Goal: Information Seeking & Learning: Learn about a topic

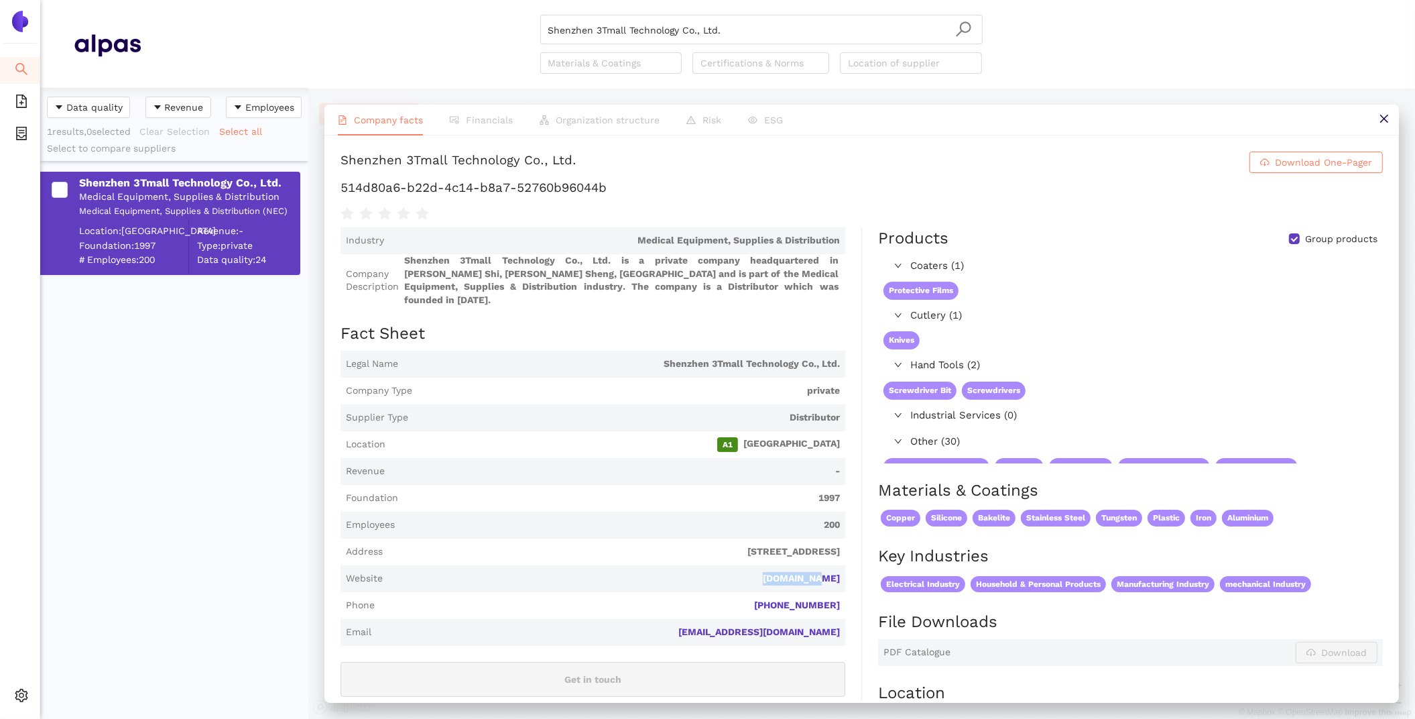
scroll to position [124, 0]
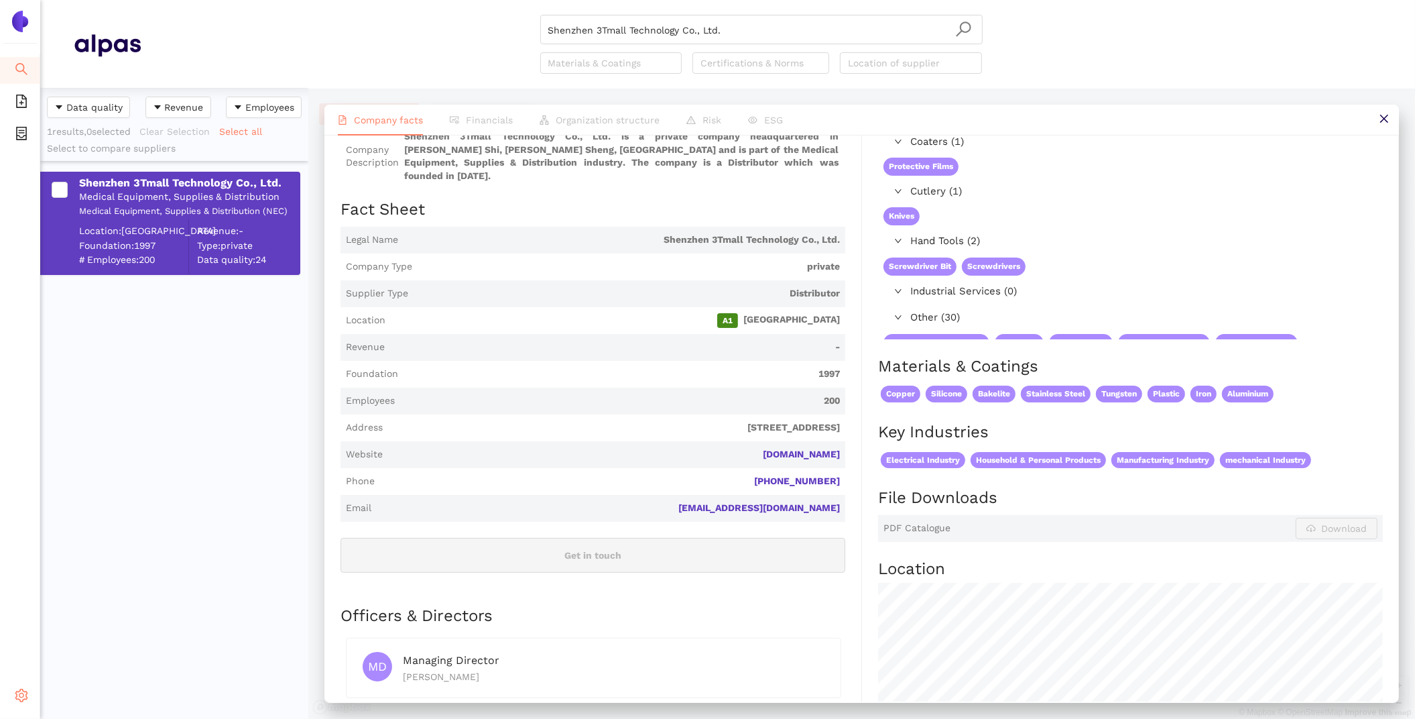
click at [17, 699] on icon "setting" at bounding box center [21, 694] width 13 height 13
click at [66, 601] on li "Internal Area" at bounding box center [95, 599] width 111 height 27
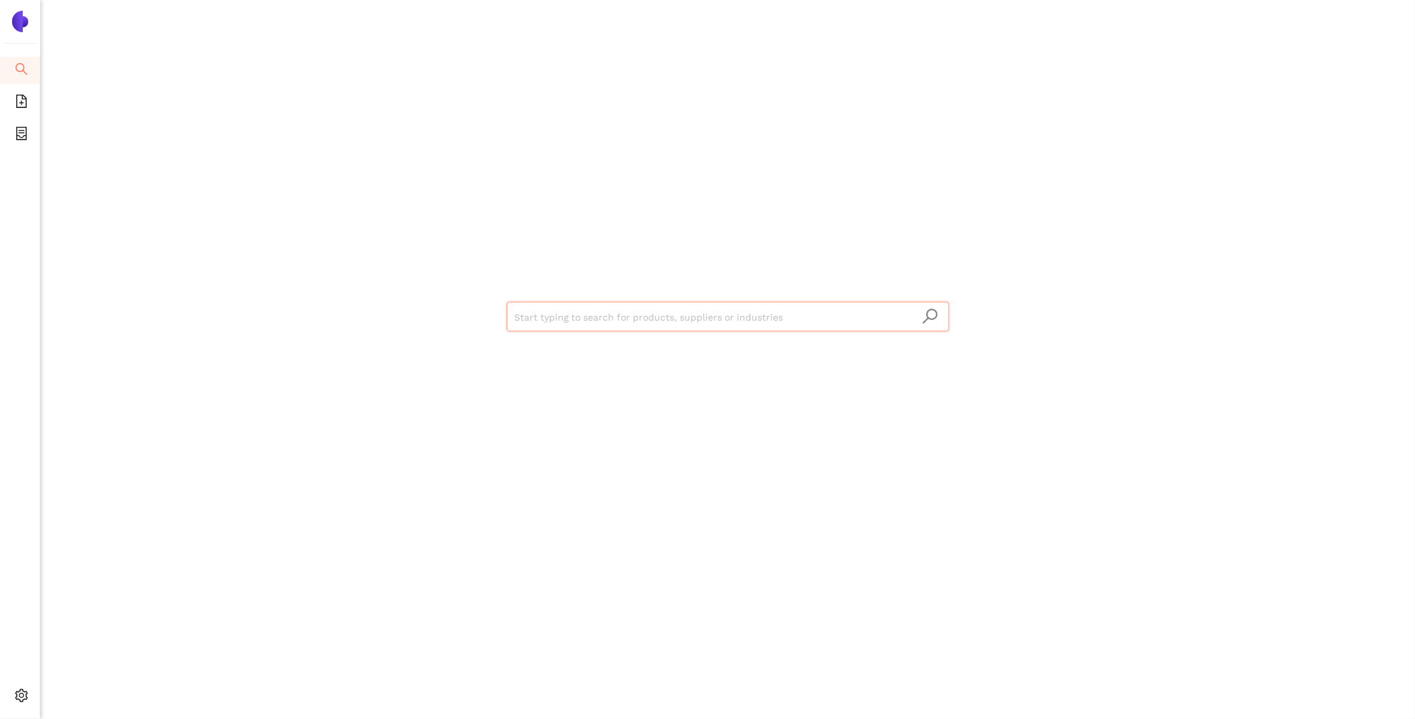
click at [578, 322] on input "search" at bounding box center [728, 316] width 426 height 29
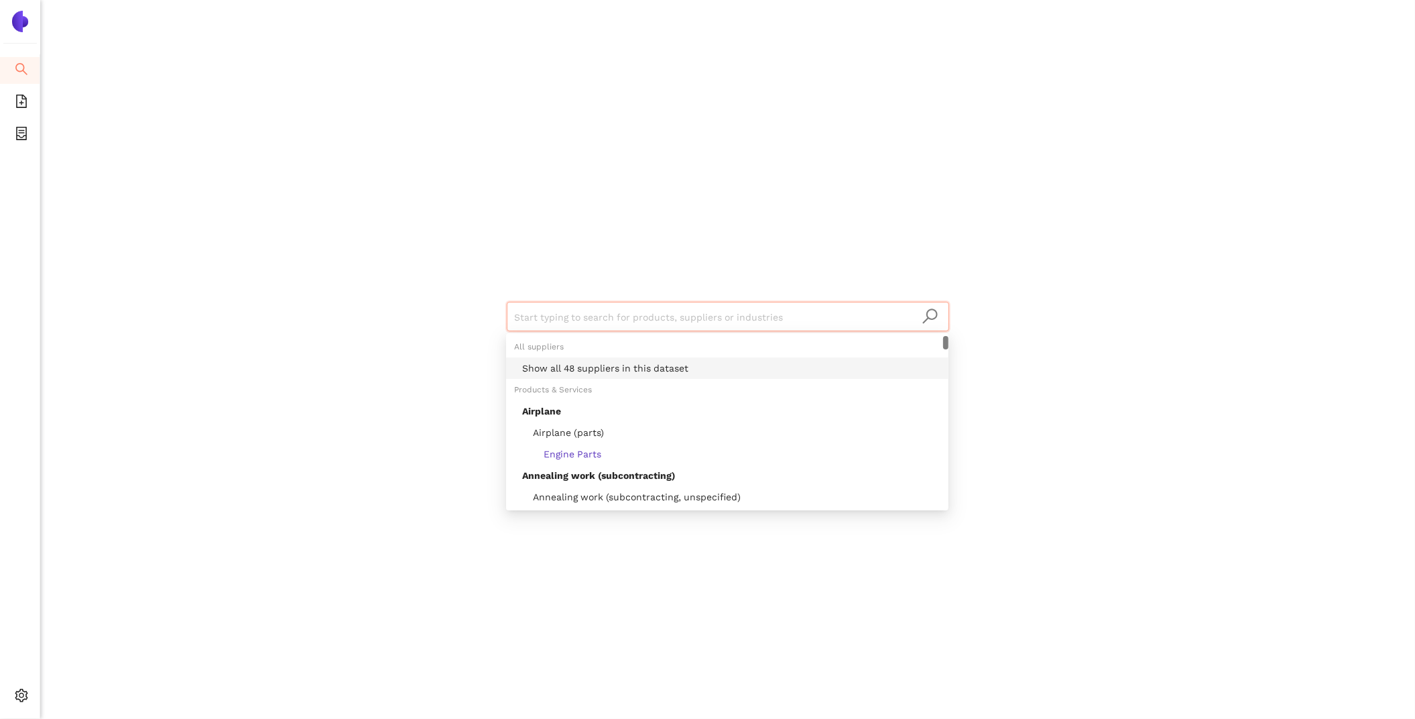
click at [623, 359] on div "Show all 48 suppliers in this dataset" at bounding box center [727, 367] width 442 height 21
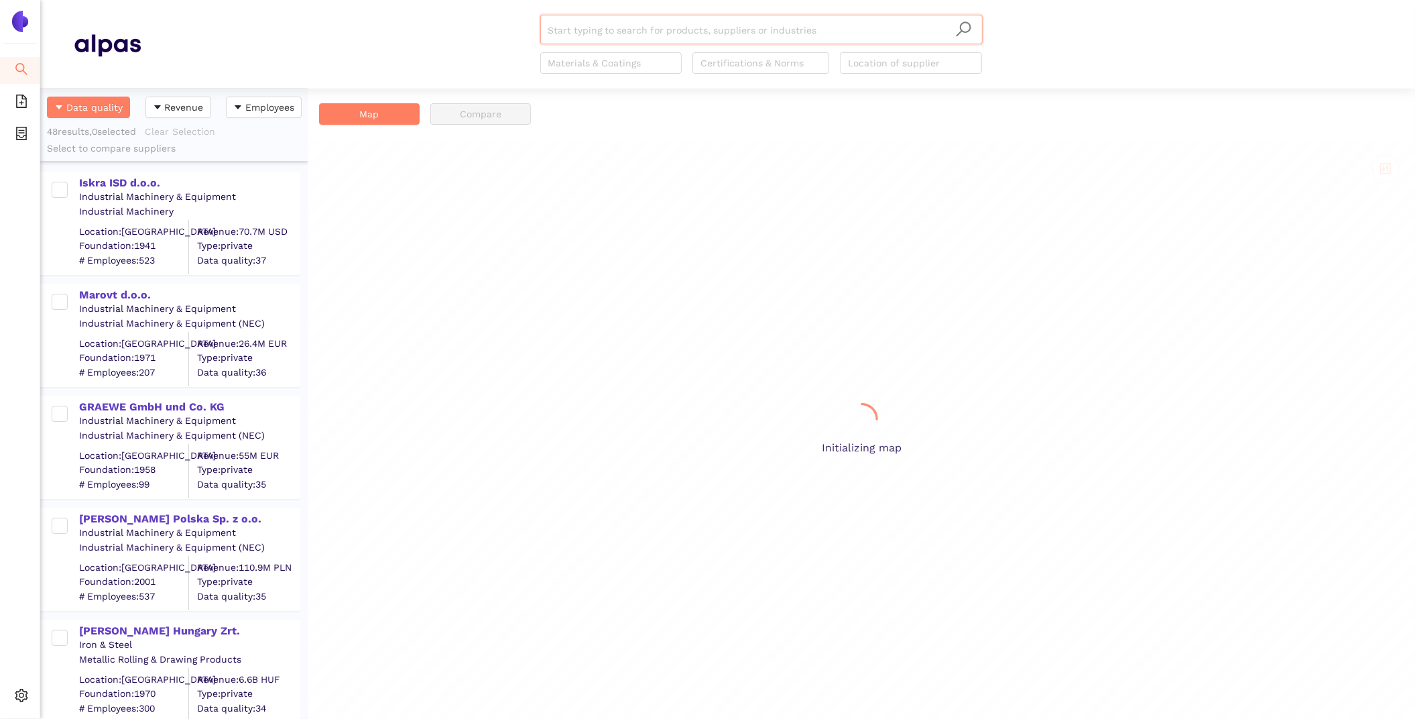
scroll to position [630, 268]
click at [132, 188] on div "Iskra ISD d.o.o." at bounding box center [189, 183] width 220 height 15
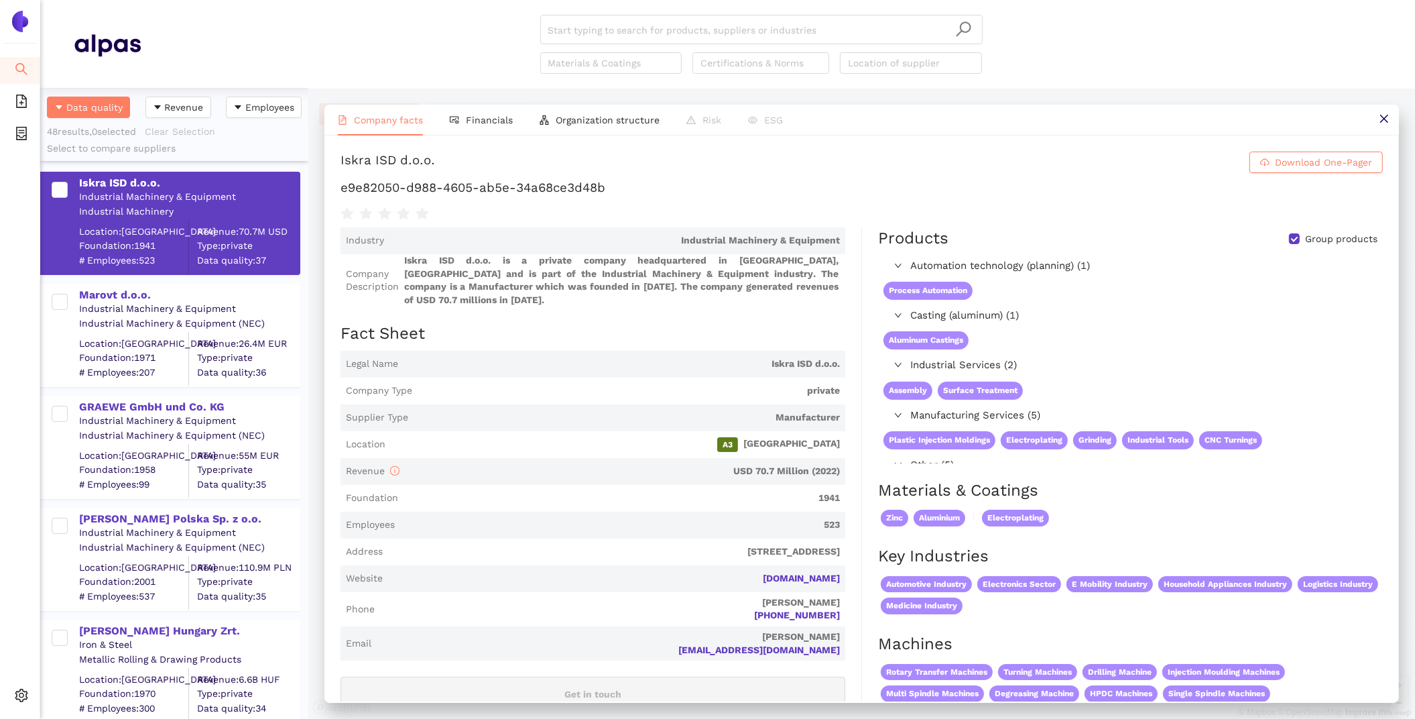
scroll to position [64, 0]
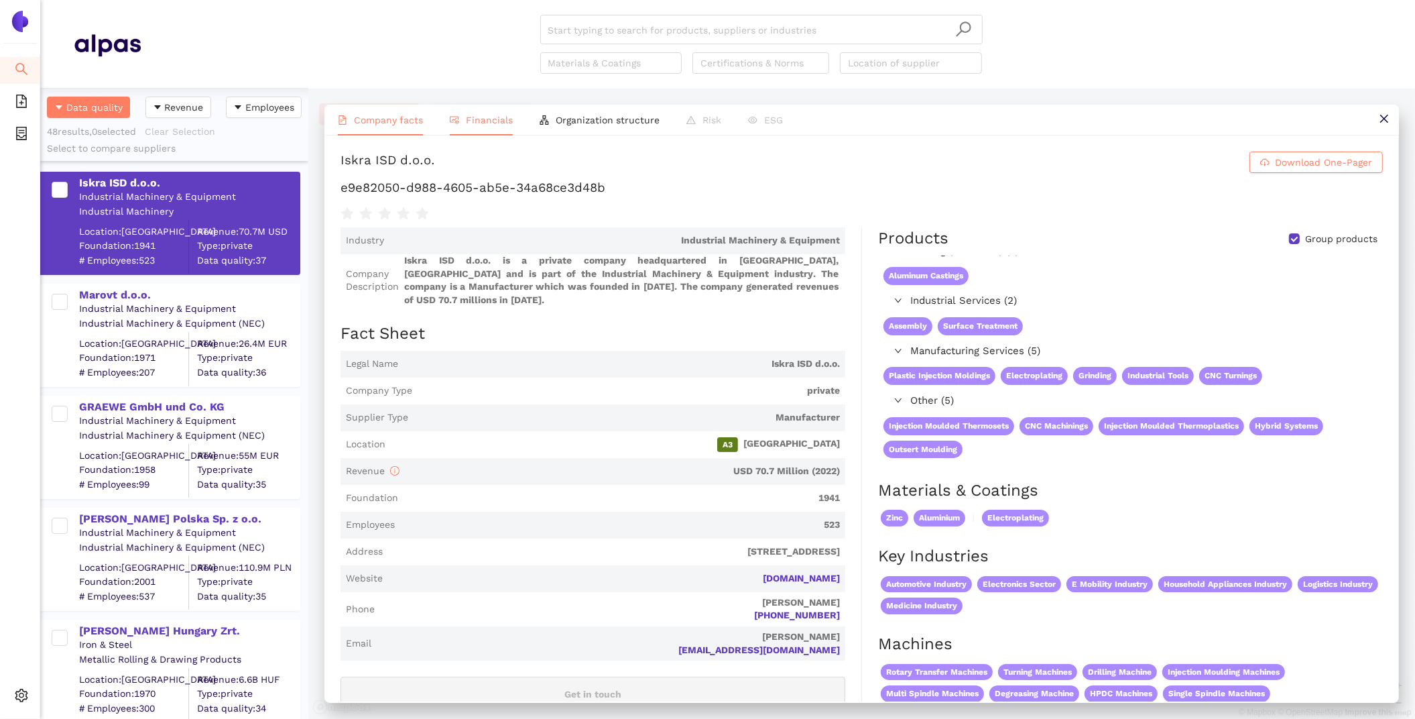
click at [477, 118] on span "Financials" at bounding box center [489, 120] width 47 height 11
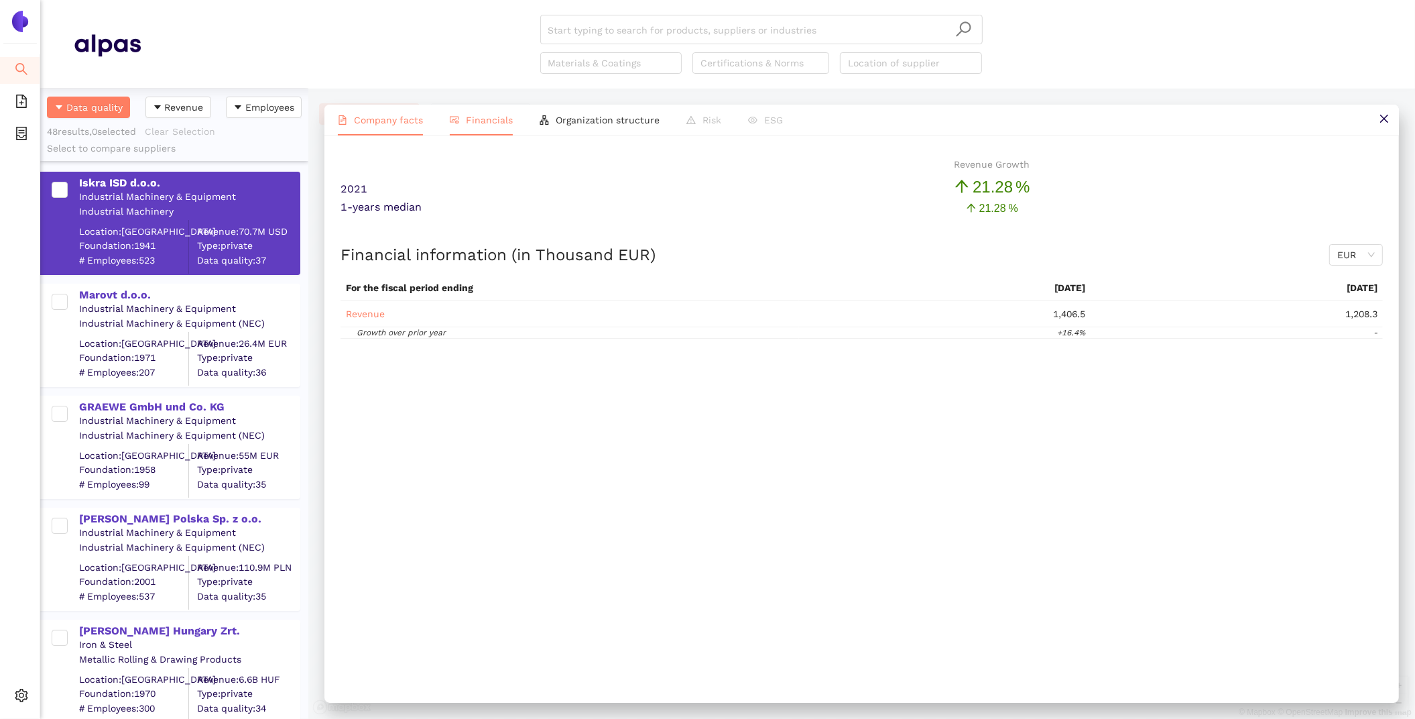
click at [404, 130] on li "Company facts" at bounding box center [380, 120] width 112 height 31
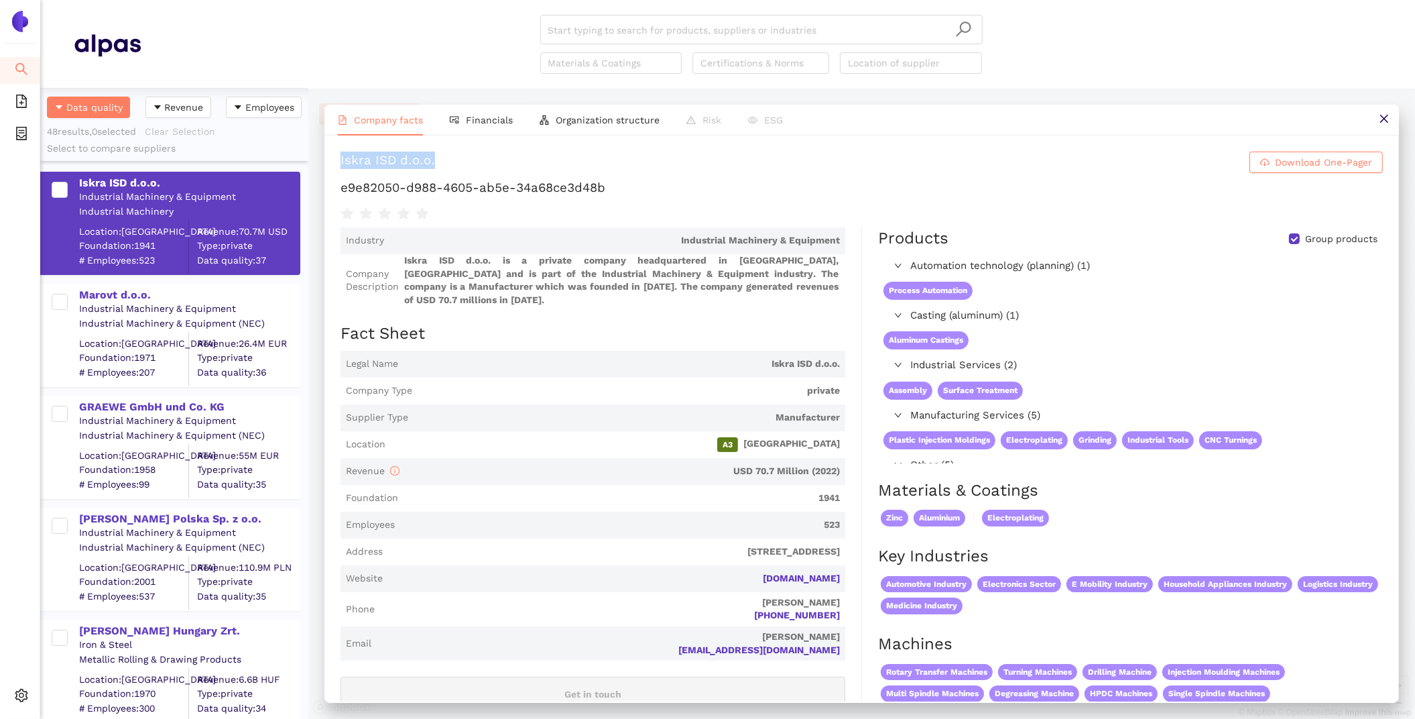
drag, startPoint x: 461, startPoint y: 165, endPoint x: 337, endPoint y: 160, distance: 124.1
click at [337, 160] on div "Iskra ISD d.o.o. Download One-Pager e9e82050-d988-4605-ab5e-34a68ce3d48b Indust…" at bounding box center [861, 418] width 1074 height 566
copy div "Iskra ISD d.o.o."
click at [126, 289] on div "Marovt d.o.o." at bounding box center [189, 295] width 220 height 15
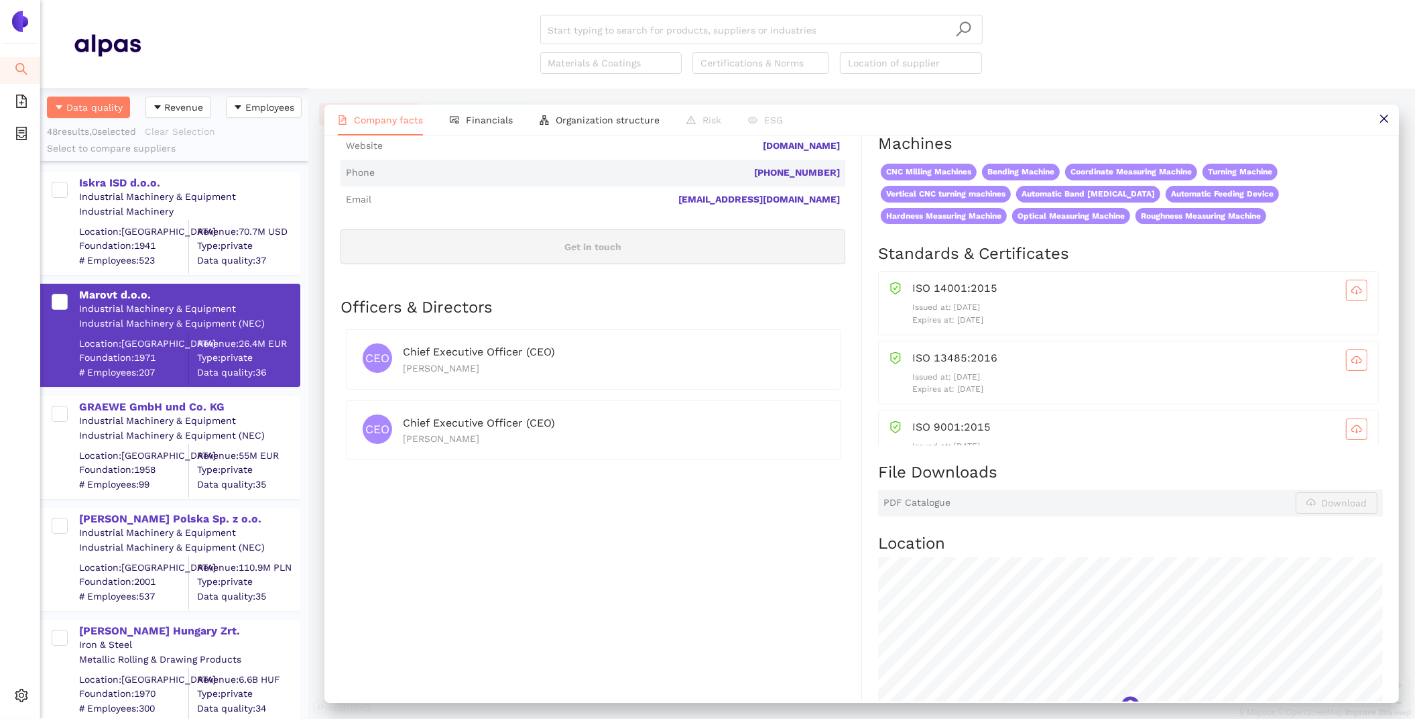
scroll to position [277, 0]
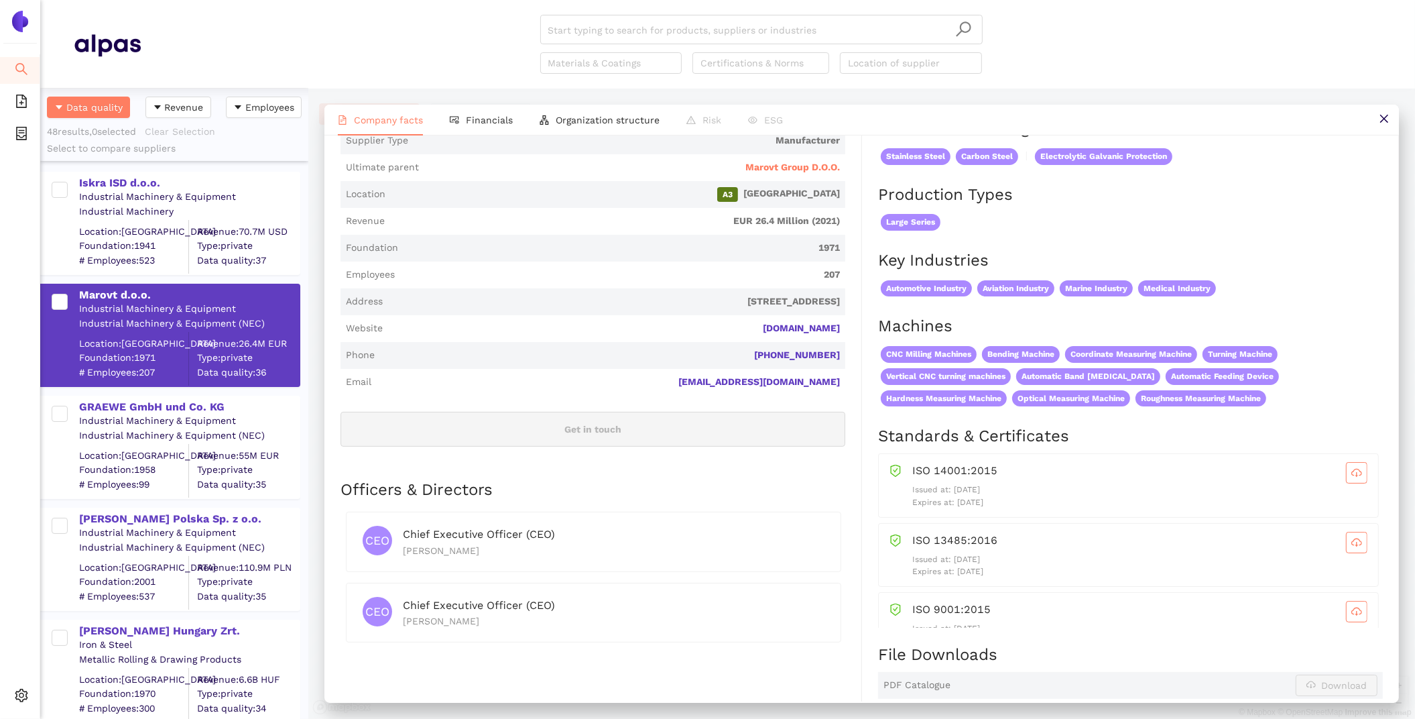
click at [504, 101] on div "Company facts Financials Organization structure Risk ESG Marovt d.o.o. Download…" at bounding box center [861, 403] width 1107 height 630
click at [499, 127] on li "Financials" at bounding box center [481, 120] width 90 height 31
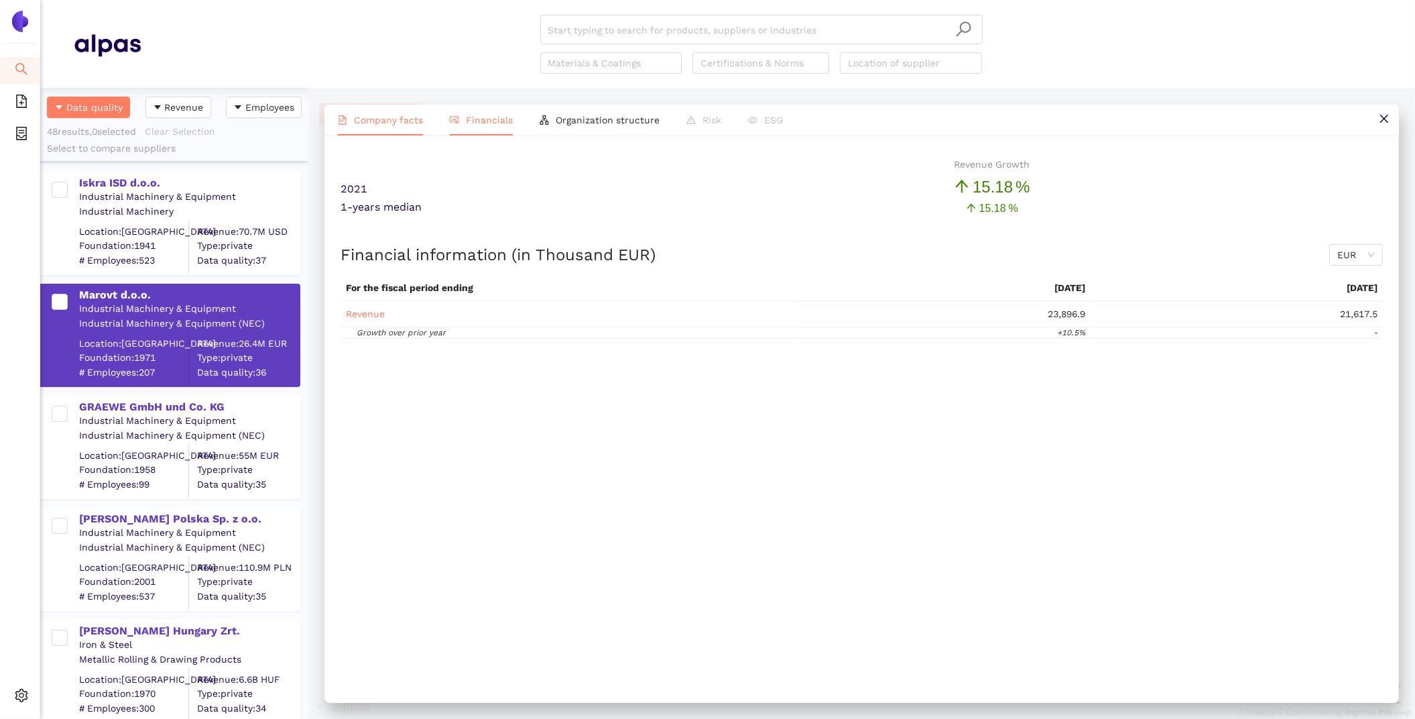
click at [387, 113] on li "Company facts" at bounding box center [380, 120] width 112 height 31
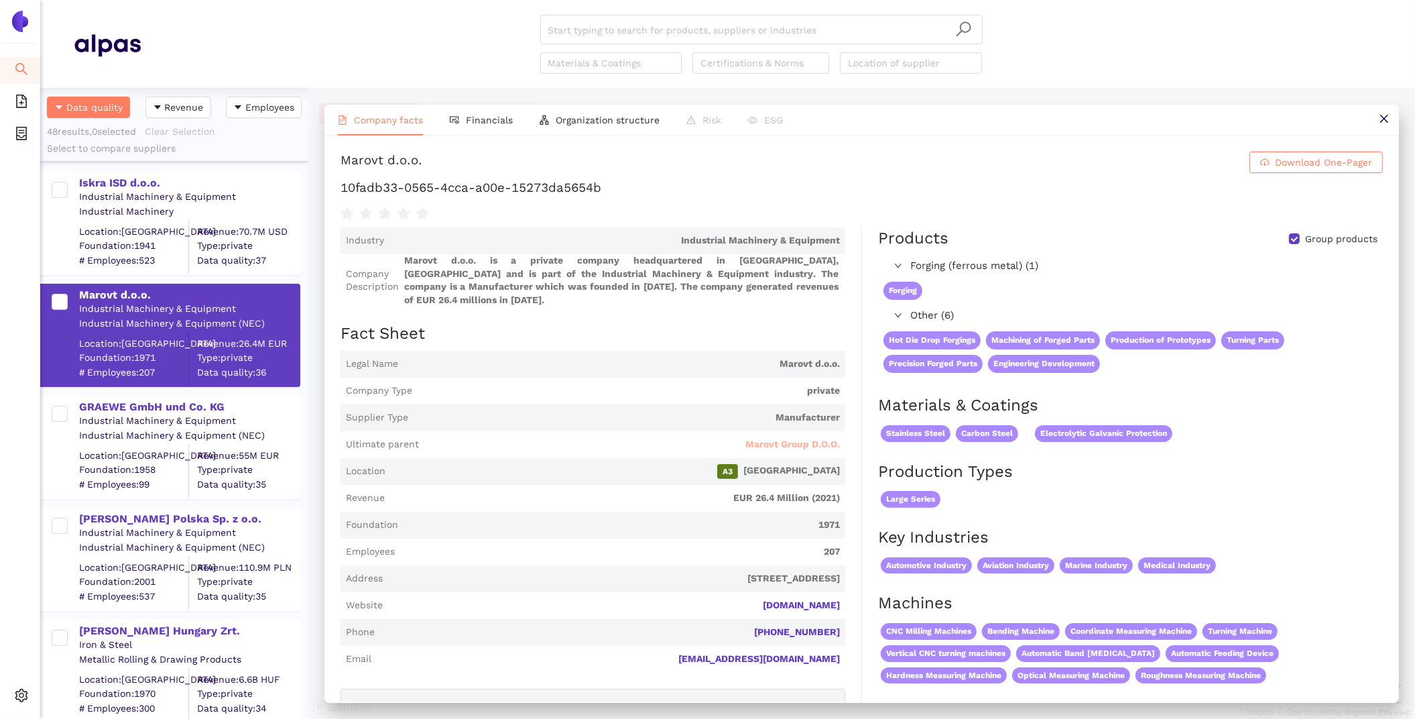
click at [798, 438] on span "Marovt Group D.O.O." at bounding box center [792, 444] width 95 height 13
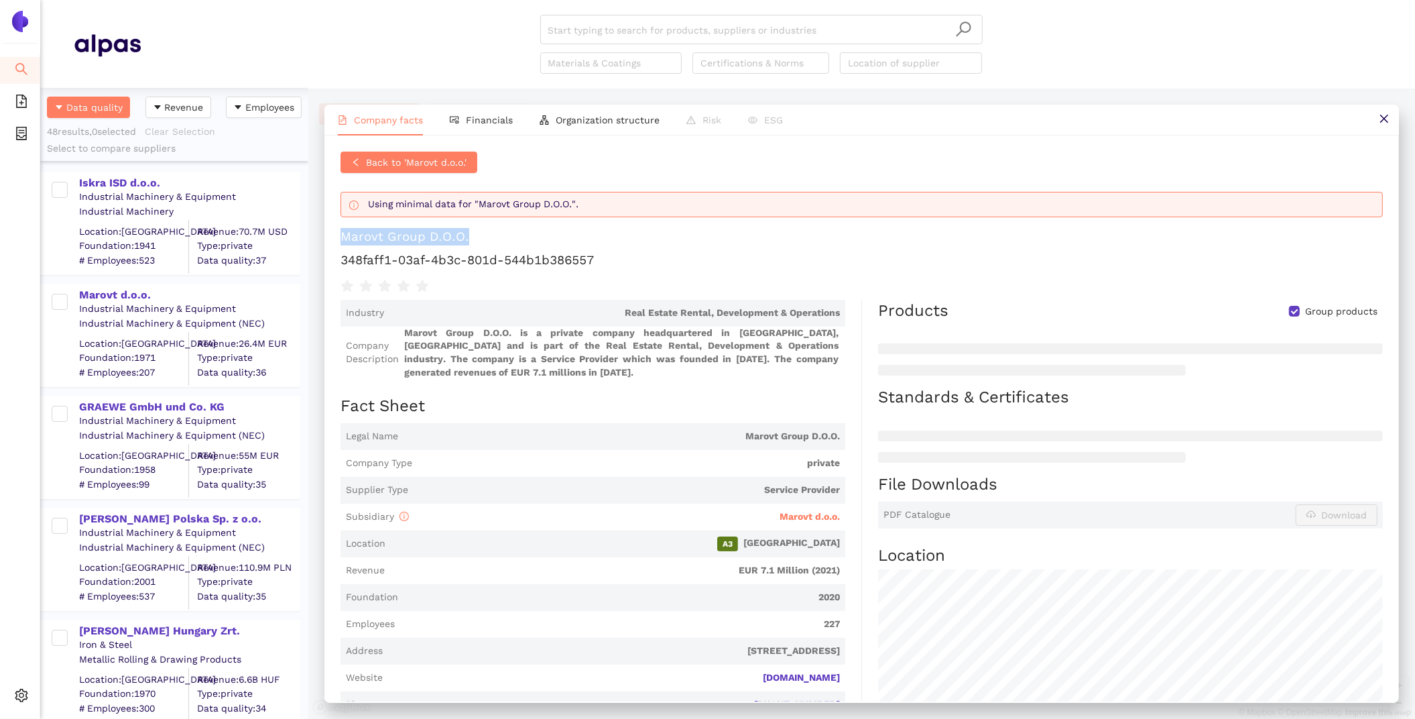
drag, startPoint x: 476, startPoint y: 237, endPoint x: 339, endPoint y: 233, distance: 136.8
click at [339, 234] on div "Back to 'Marovt d.o.o.' Using minimal data for "Marovt Group D.O.O.". Marovt Gr…" at bounding box center [861, 418] width 1074 height 566
copy div "Marovt Group D.O.O."
